Goal: Task Accomplishment & Management: Complete application form

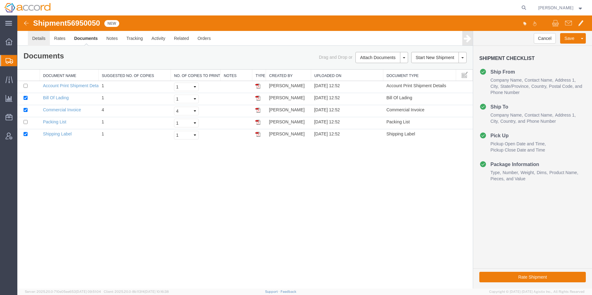
click at [41, 38] on link "Details" at bounding box center [39, 38] width 22 height 15
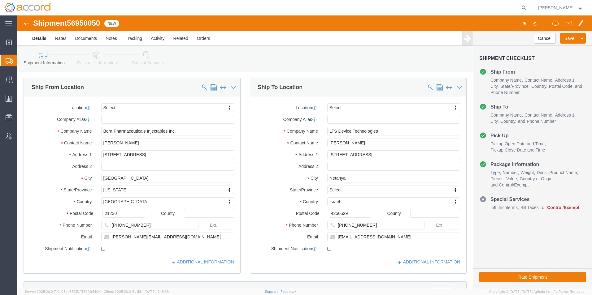
click link "Special Services"
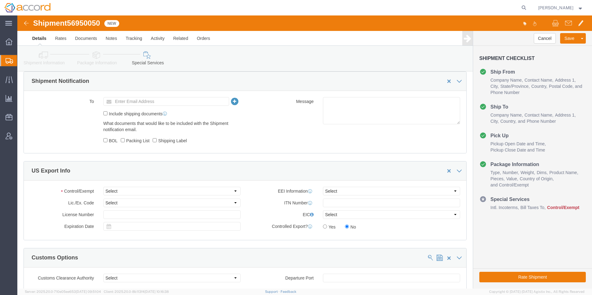
scroll to position [557, 0]
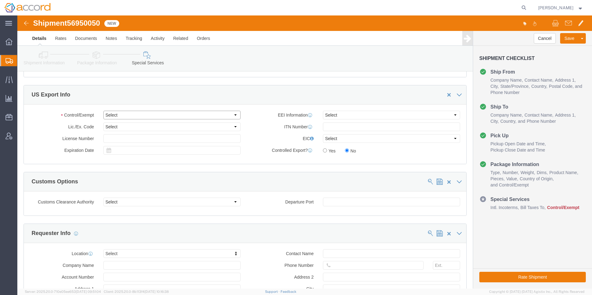
click select "Select ATF BIS DEA EPA FDA FTR ITAR OFAC Other (OPA)"
drag, startPoint x: 22, startPoint y: 76, endPoint x: 95, endPoint y: 83, distance: 74.0
click div "US Export Info"
drag, startPoint x: 95, startPoint y: 83, endPoint x: 111, endPoint y: 100, distance: 23.7
click select "Select ATF BIS DEA EPA FDA FTR ITAR OFAC Other (OPA)"
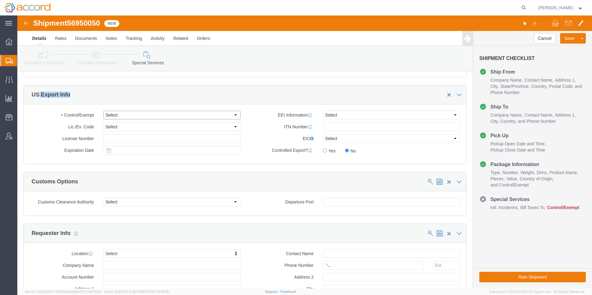
click select "Select ATF BIS DEA EPA FDA FTR ITAR OFAC Other (OPA)"
click select "Select AES-Direct EEI Carrier File EEI EEI Exempt"
click button "Rate Shipment"
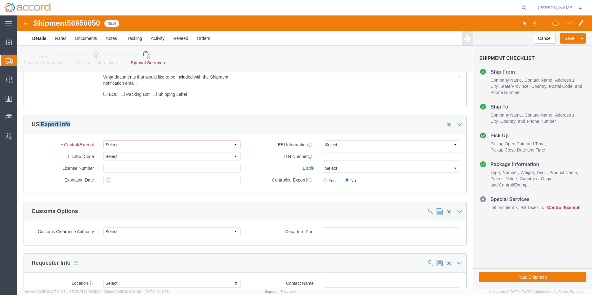
scroll to position [526, 0]
click select "Select ATF BIS DEA EPA FDA FTR ITAR OFAC Other (OPA)"
drag, startPoint x: 128, startPoint y: 131, endPoint x: 131, endPoint y: 135, distance: 4.8
click select "Select ATF BIS DEA EPA FDA FTR ITAR OFAC Other (OPA)"
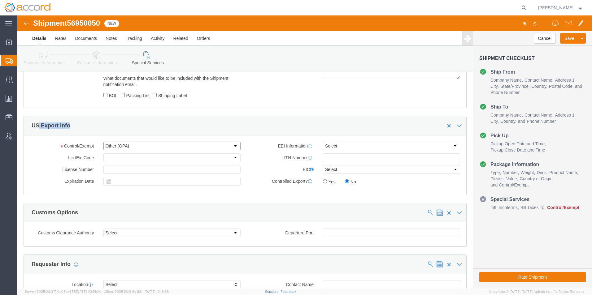
select select "FDA"
click select "Select ATF BIS DEA EPA FDA FTR ITAR OFAC Other (OPA)"
click select "Select AES-Direct EEI Carrier File EEI EEI Exempt"
click div "EEI Information Select AES-Direct EEI Carrier File EEI EEI Exempt ITN Number Ge…"
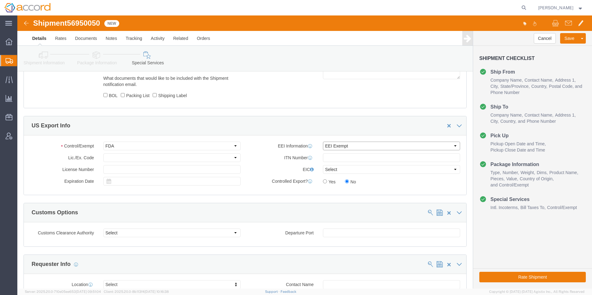
click select "Select AES-Direct EEI Carrier File EEI EEI Exempt"
select select "CFIL"
click select "Select AES-Direct EEI Carrier File EEI EEI Exempt"
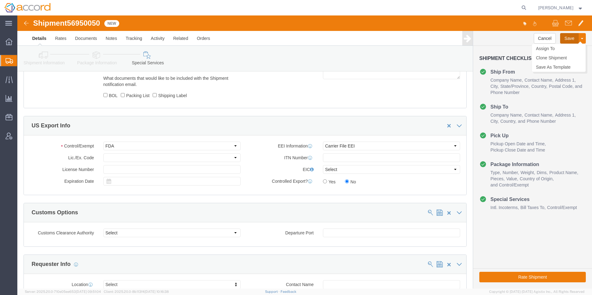
click button "Save"
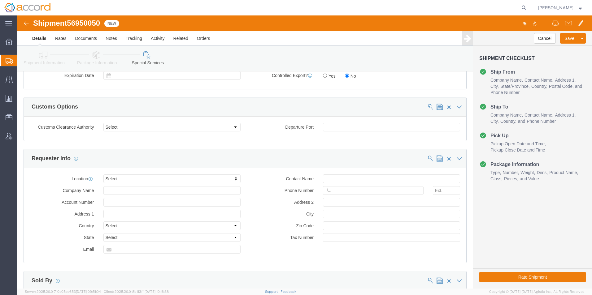
scroll to position [557, 0]
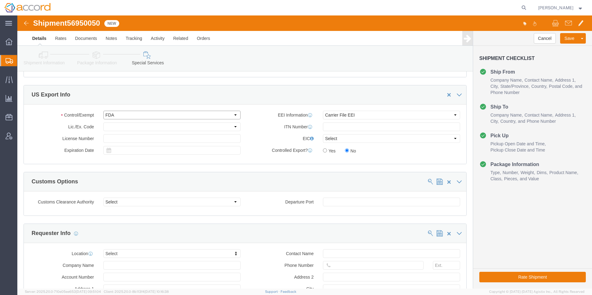
click select "Select ATF BIS DEA EPA FDA FTR ITAR OFAC Other (OPA)"
click button "Save"
